Goal: Find specific page/section: Find specific page/section

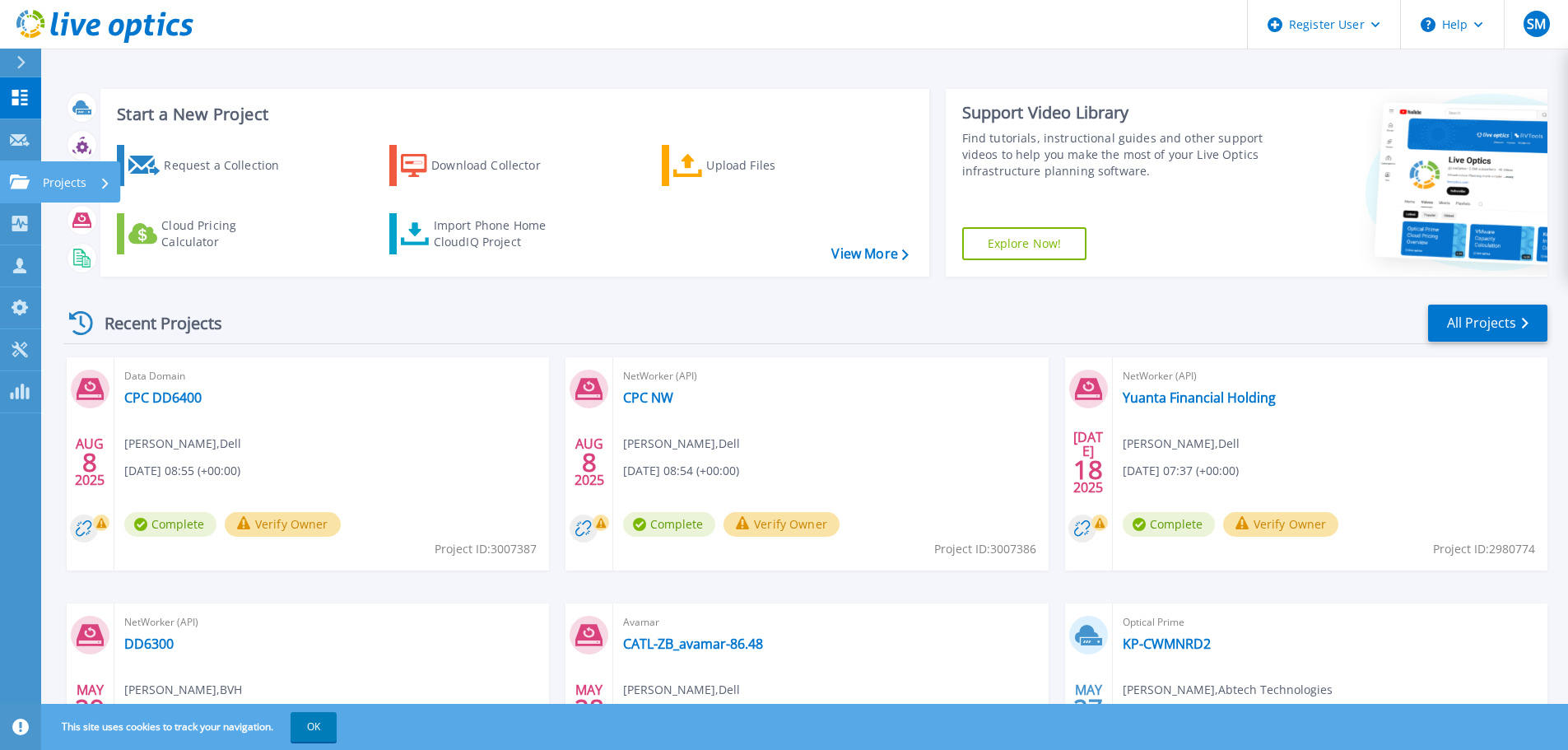
click at [18, 187] on icon at bounding box center [19, 181] width 19 height 14
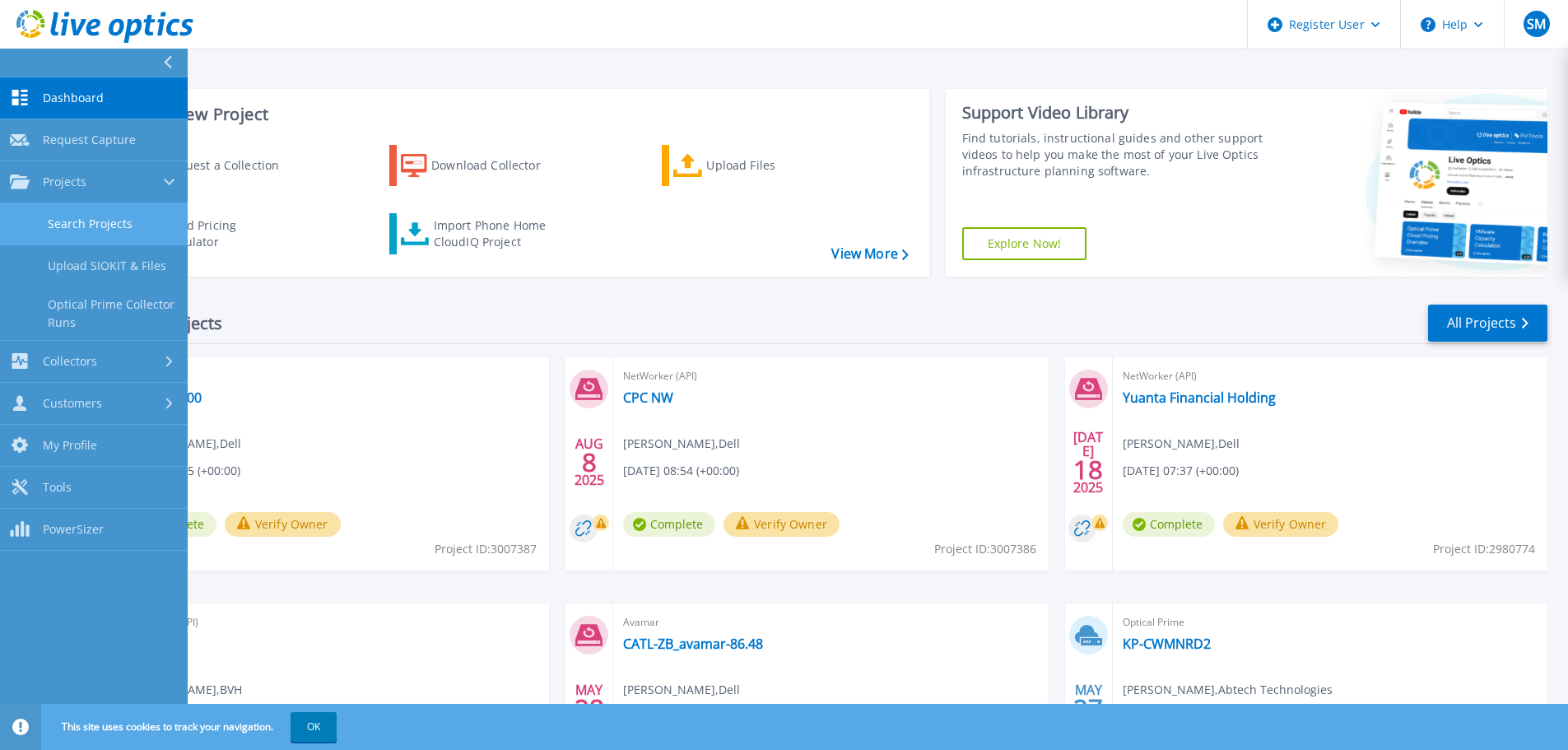
click at [74, 228] on link "Search Projects" at bounding box center [93, 225] width 188 height 42
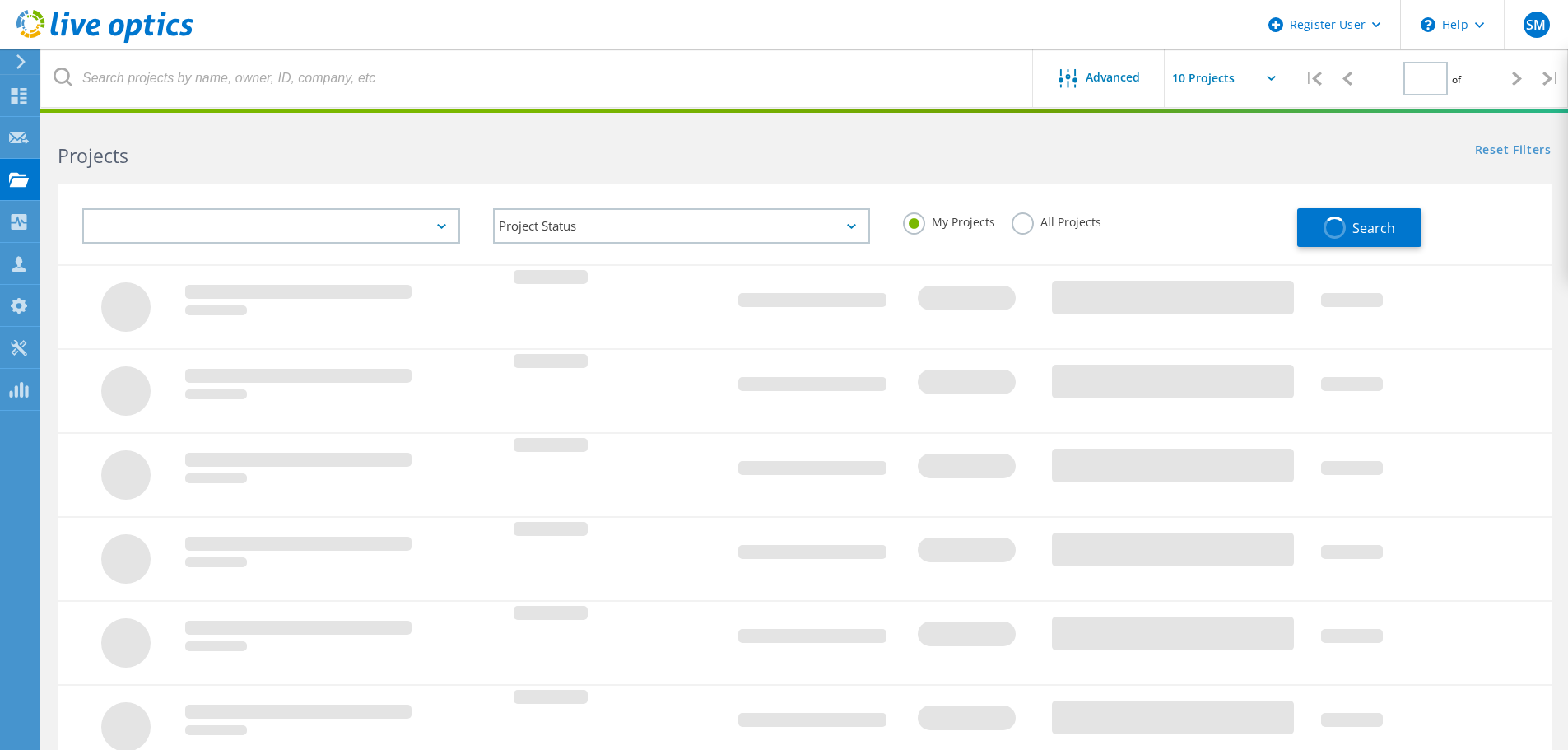
type input "1"
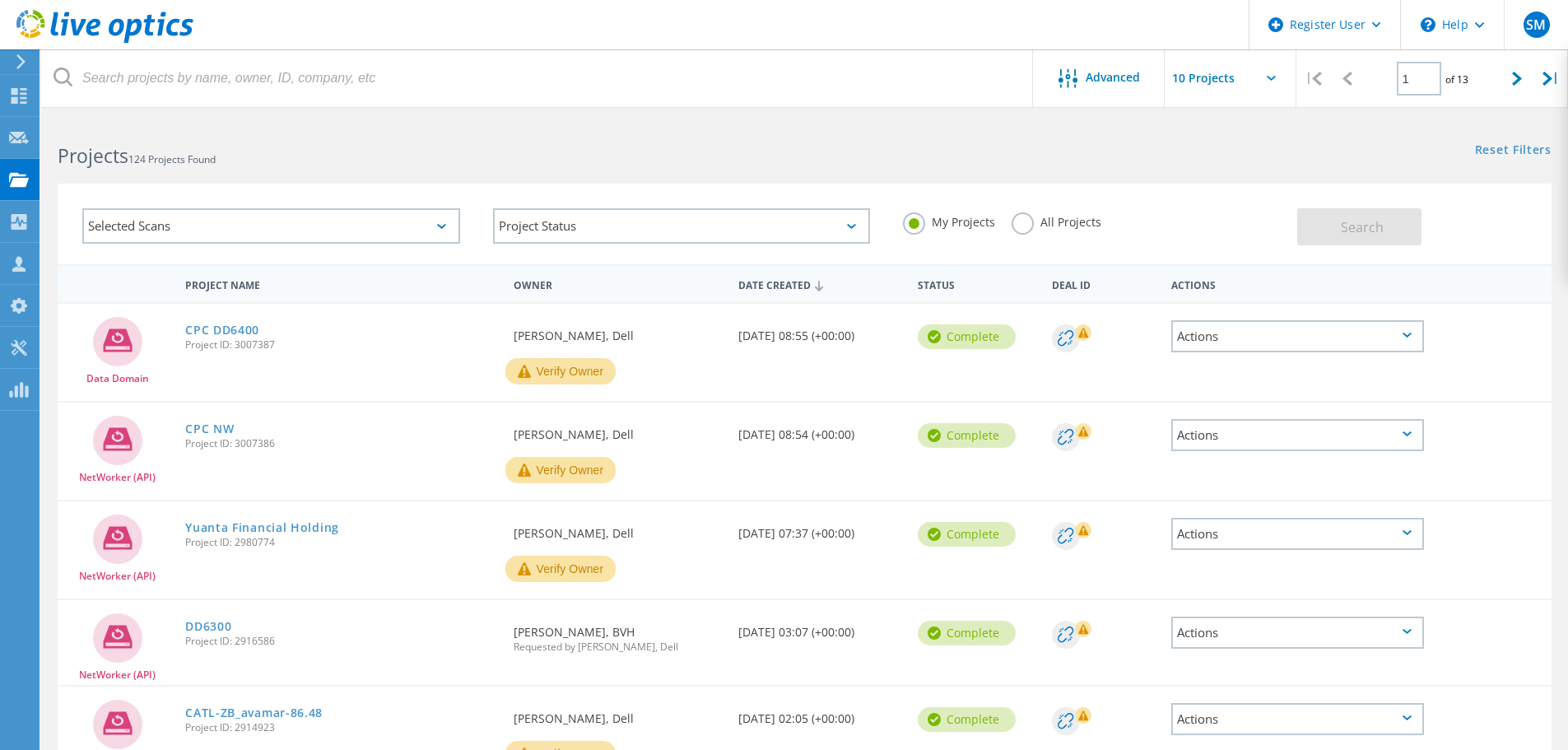
click at [1035, 226] on label "All Projects" at bounding box center [1056, 220] width 90 height 15
click at [0, 0] on input "All Projects" at bounding box center [0, 0] width 0 height 0
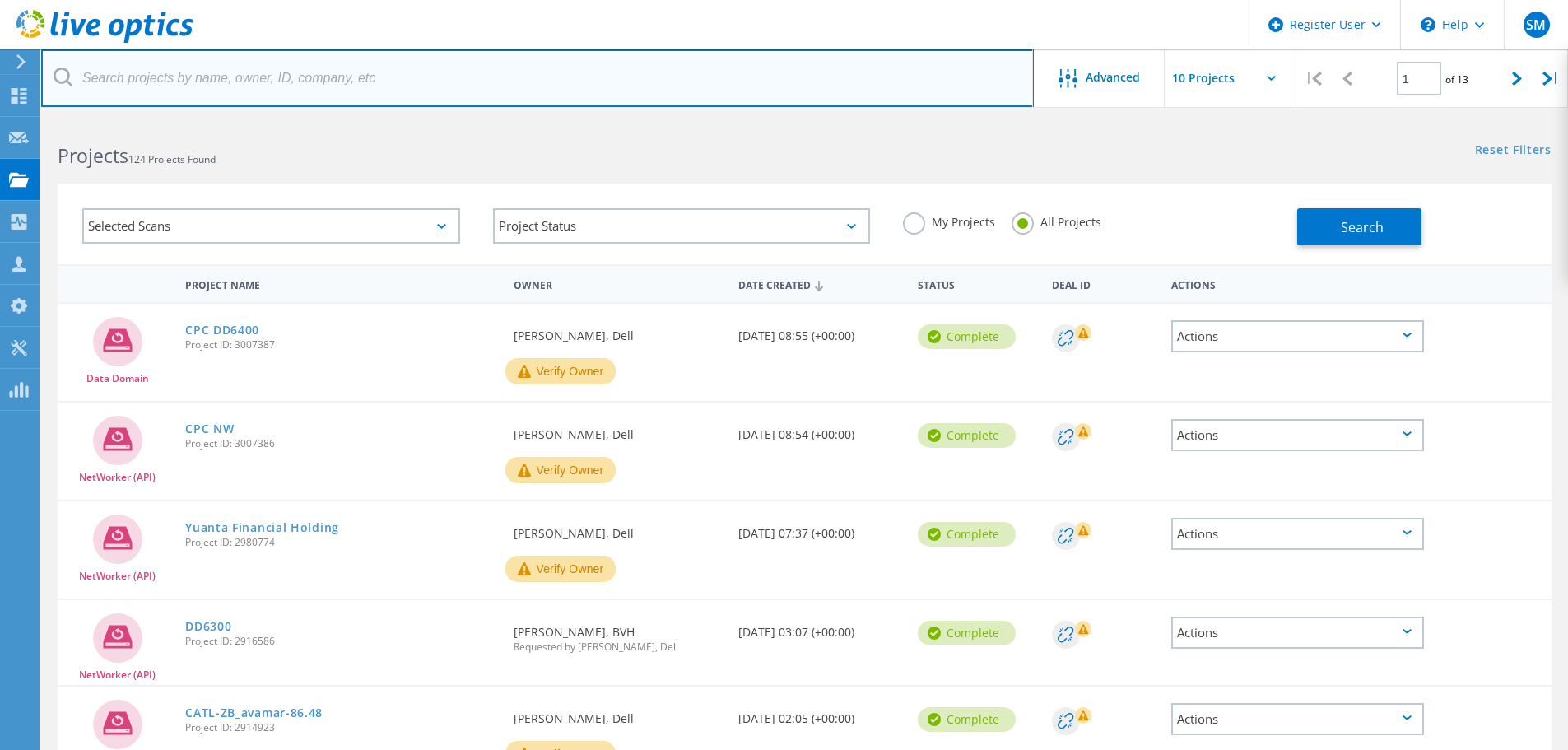
click at [232, 77] on input "text" at bounding box center [538, 78] width 993 height 58
paste input "3083599"
type input "3083599"
